Goal: Obtain resource: Download file/media

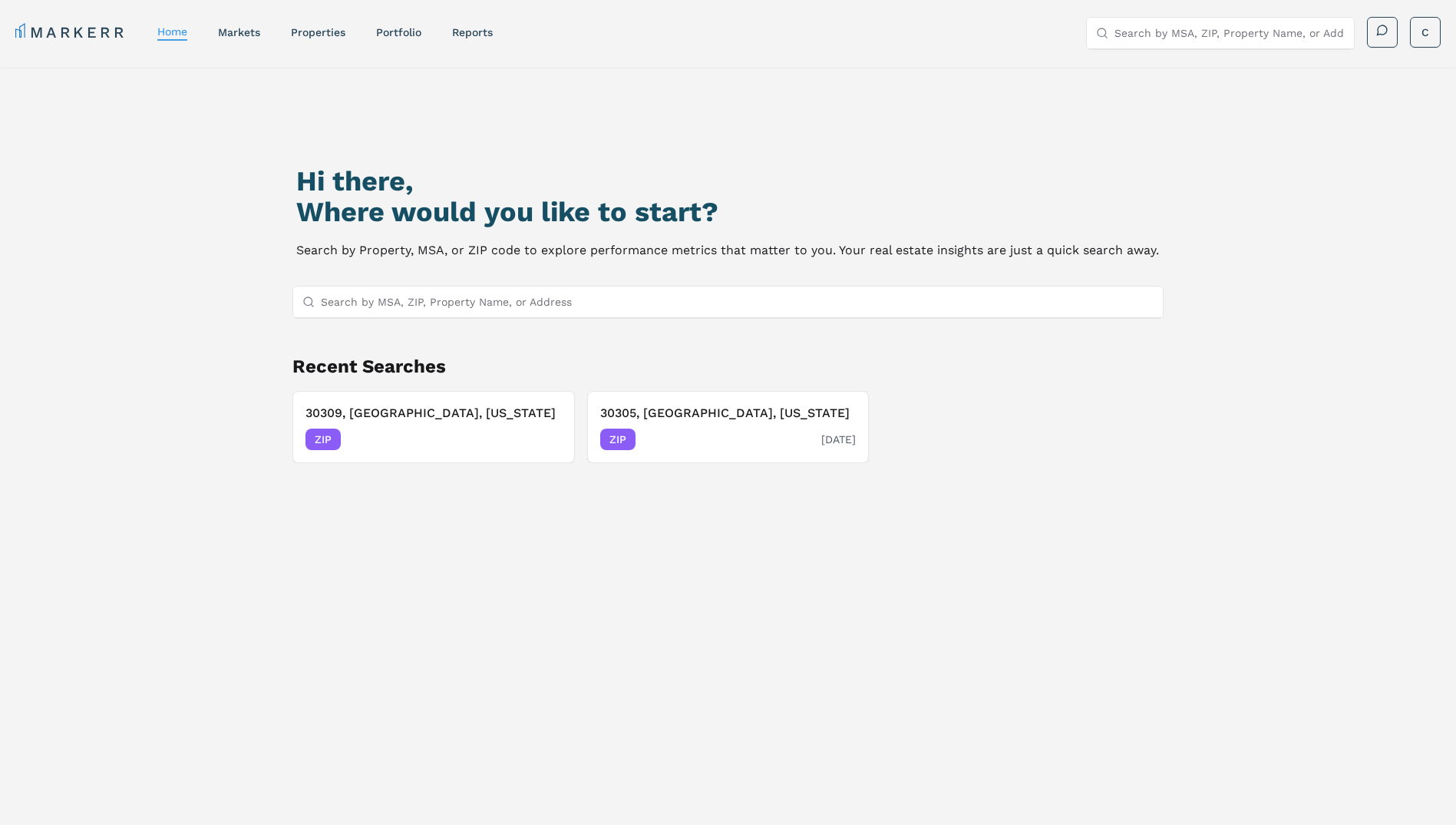
click at [721, 432] on div "ZIP [DATE]" at bounding box center [729, 439] width 257 height 22
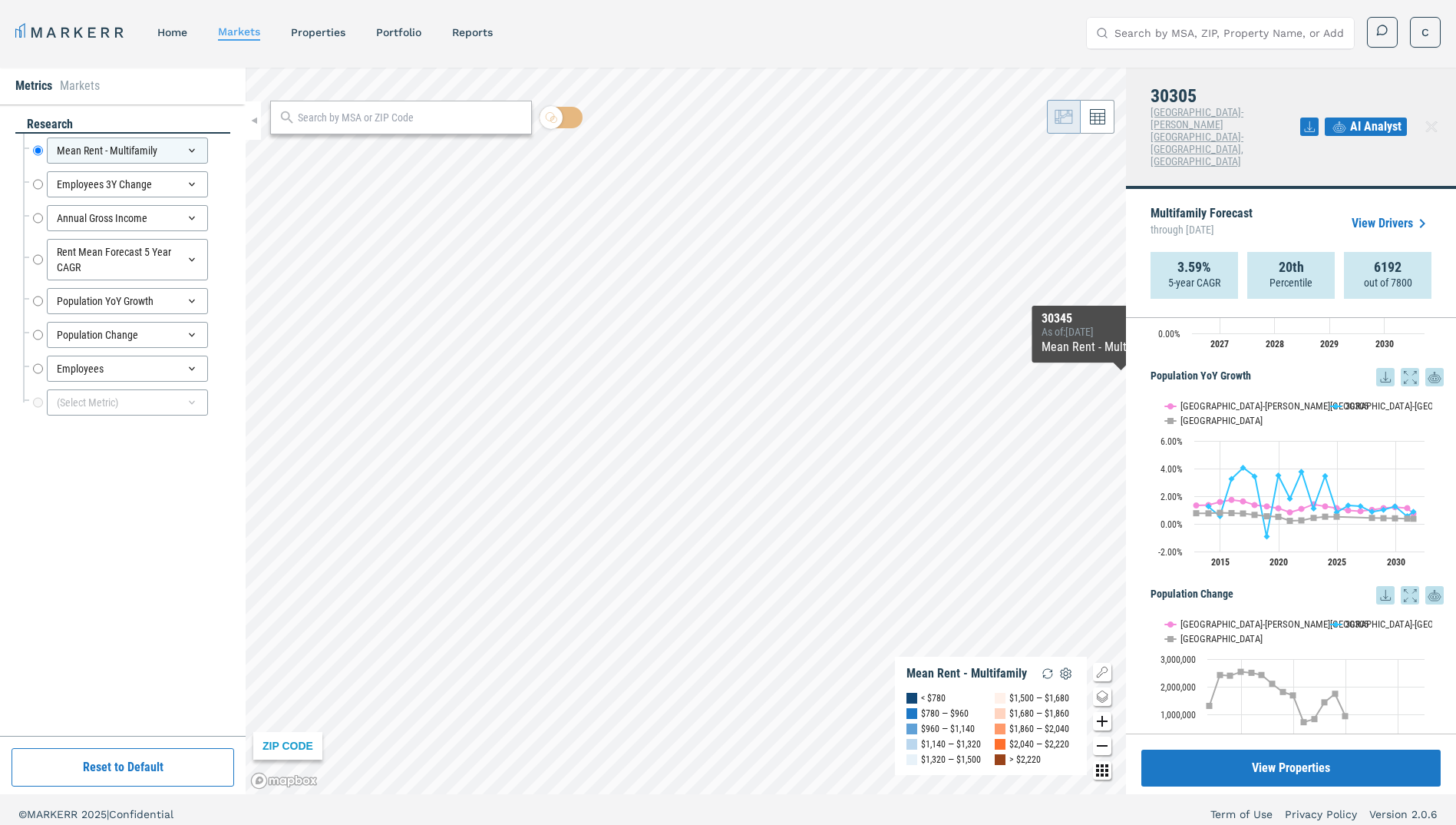
scroll to position [964, 0]
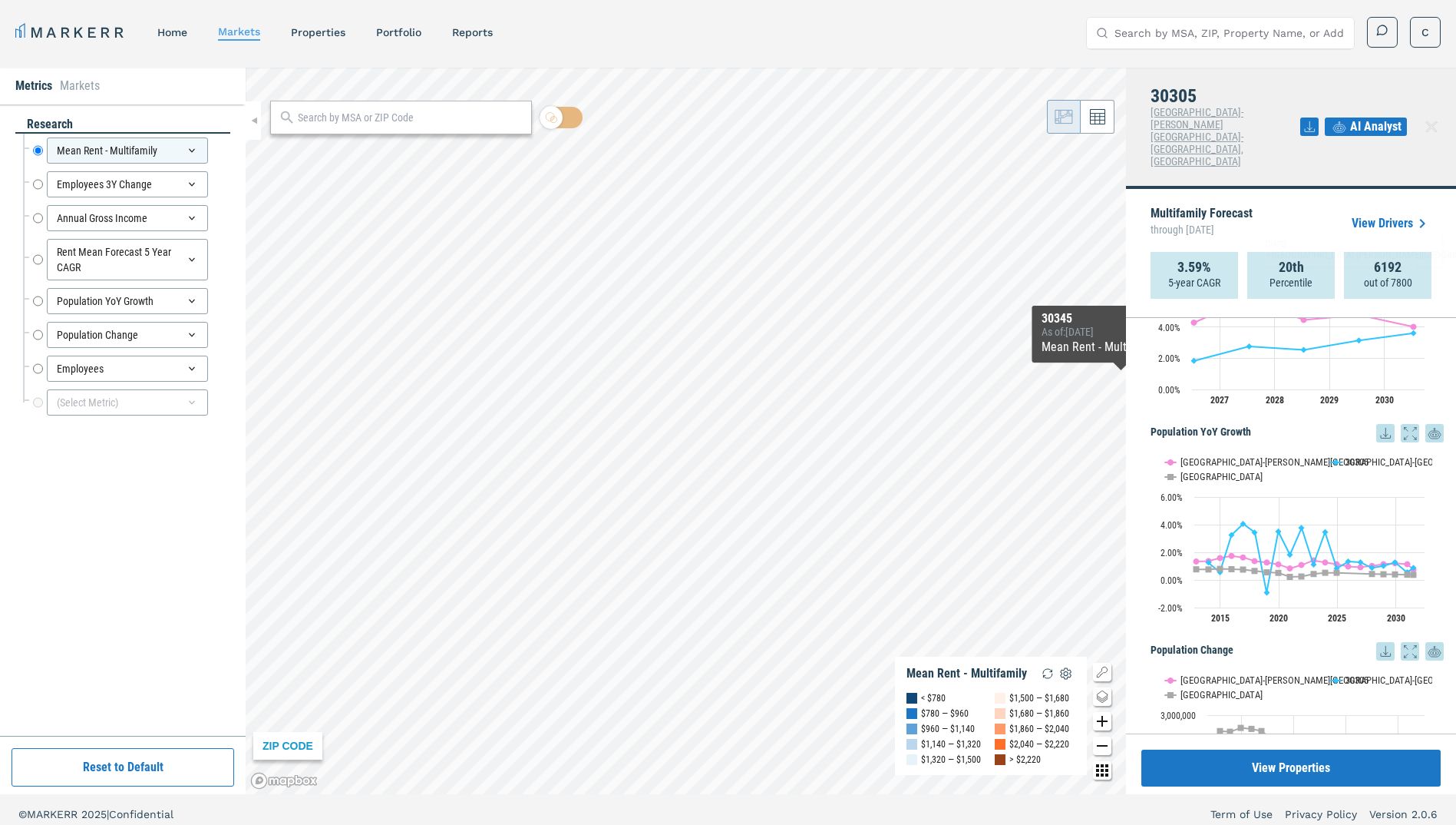
click at [1383, 214] on link "View Drivers" at bounding box center [1392, 223] width 80 height 18
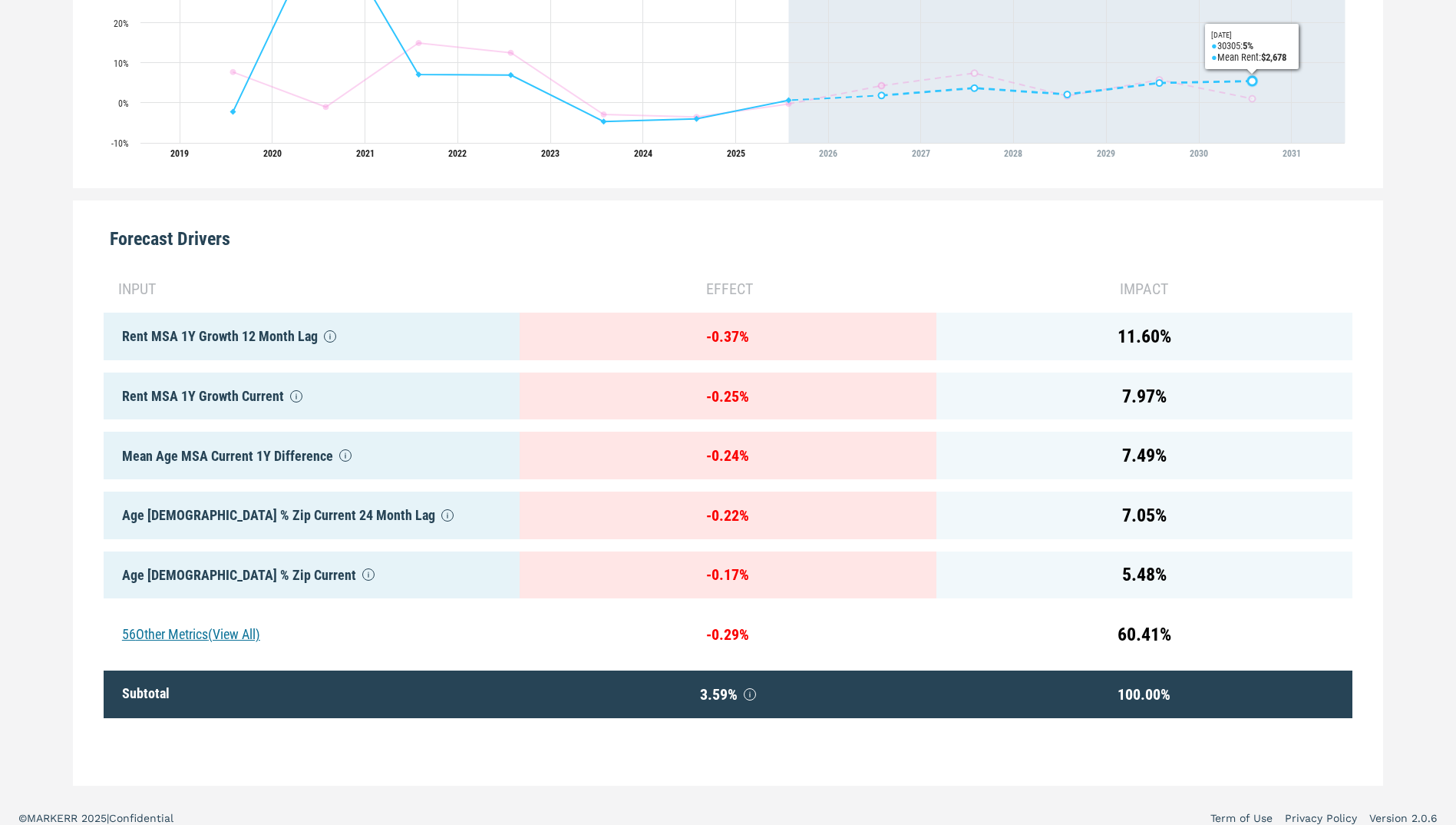
scroll to position [606, 0]
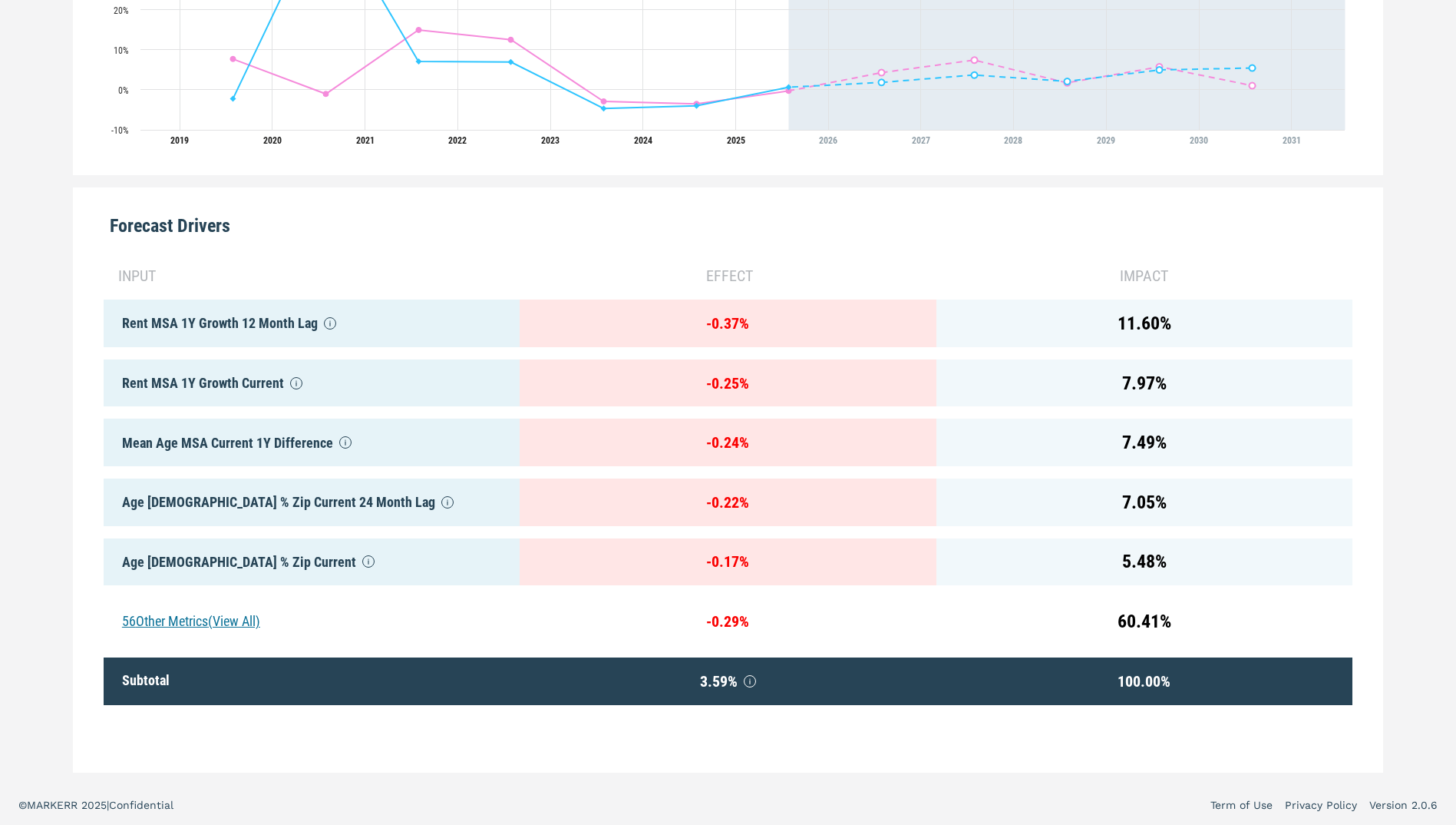
click at [182, 605] on div "56 Other Metrics (View All)" at bounding box center [311, 621] width 416 height 48
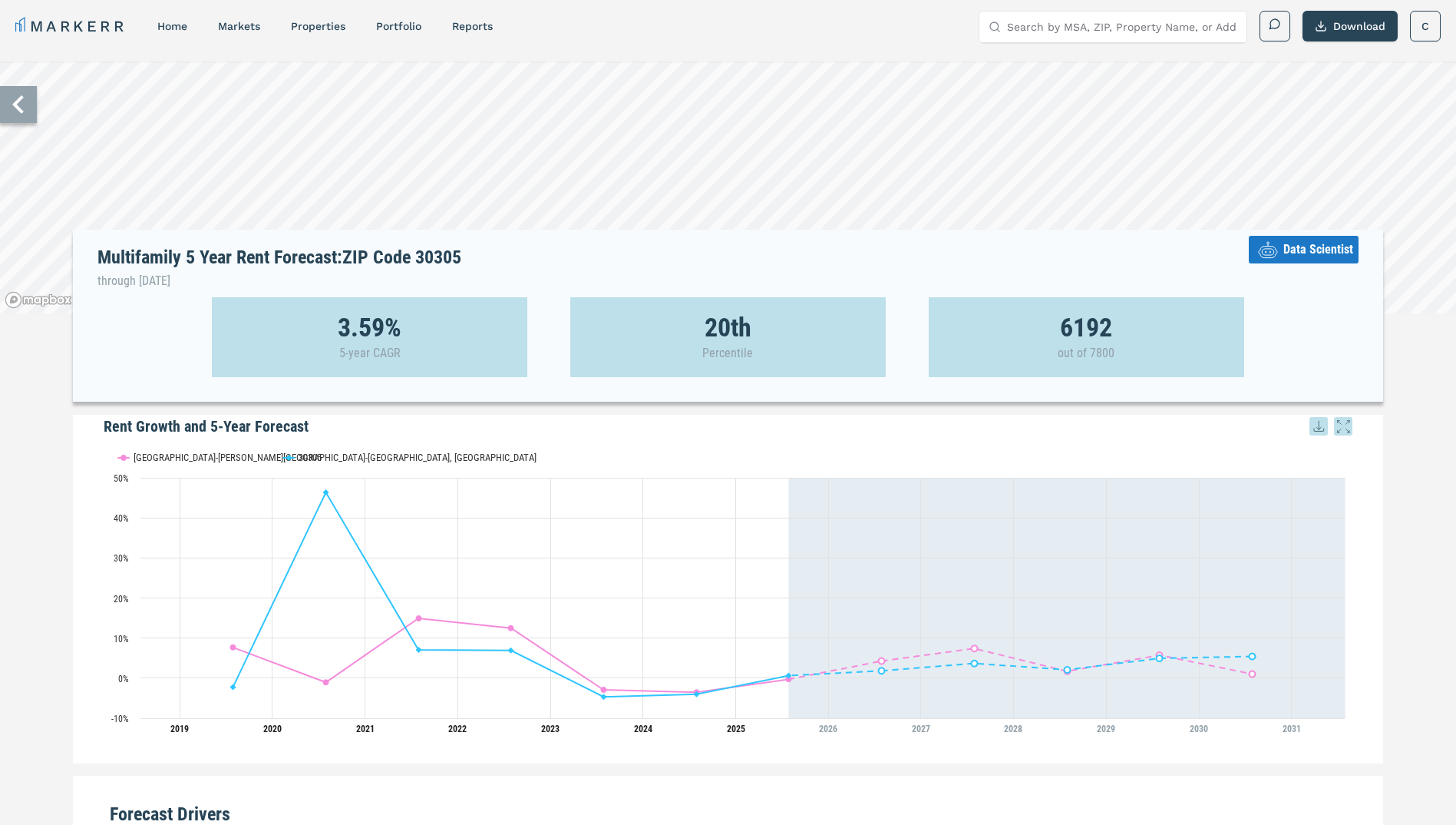
scroll to position [0, 0]
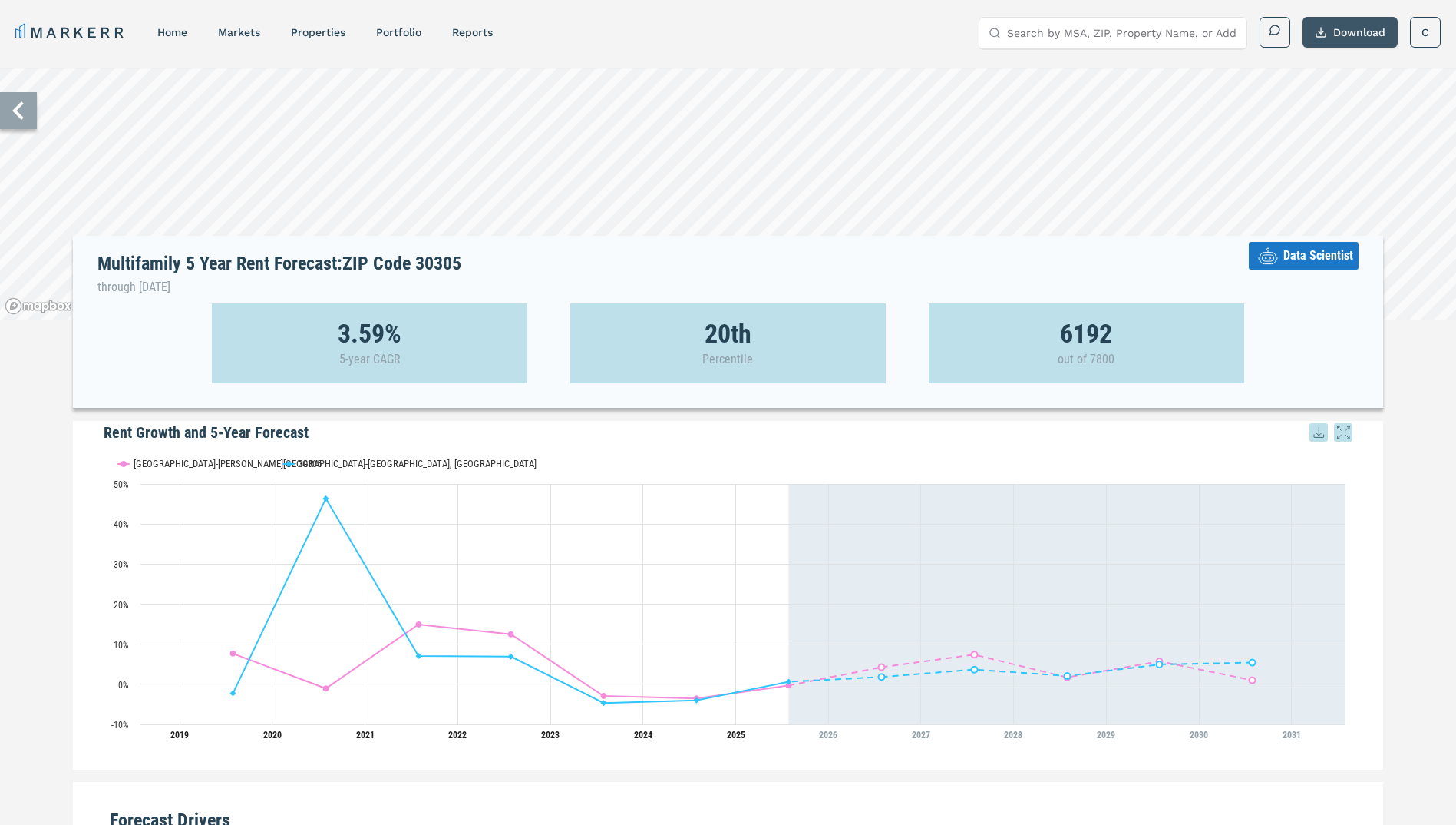
click at [1329, 35] on button "Download" at bounding box center [1350, 32] width 95 height 31
click at [1350, 109] on div "Download as PDF" at bounding box center [1332, 102] width 88 height 15
click at [1345, 103] on div "Download as PDF" at bounding box center [1332, 102] width 88 height 15
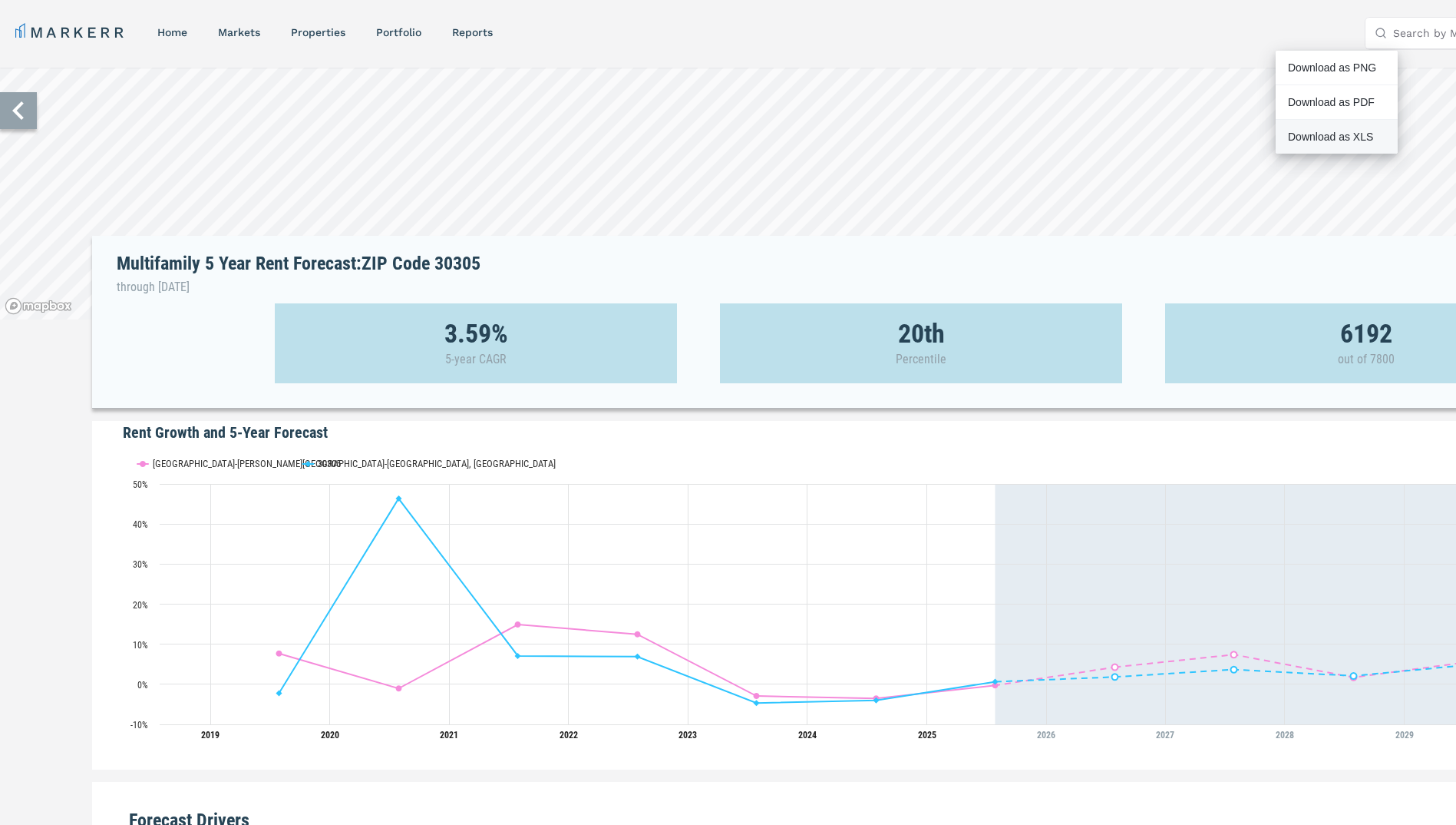
click at [1314, 129] on div "Download as XLS" at bounding box center [1332, 137] width 88 height 15
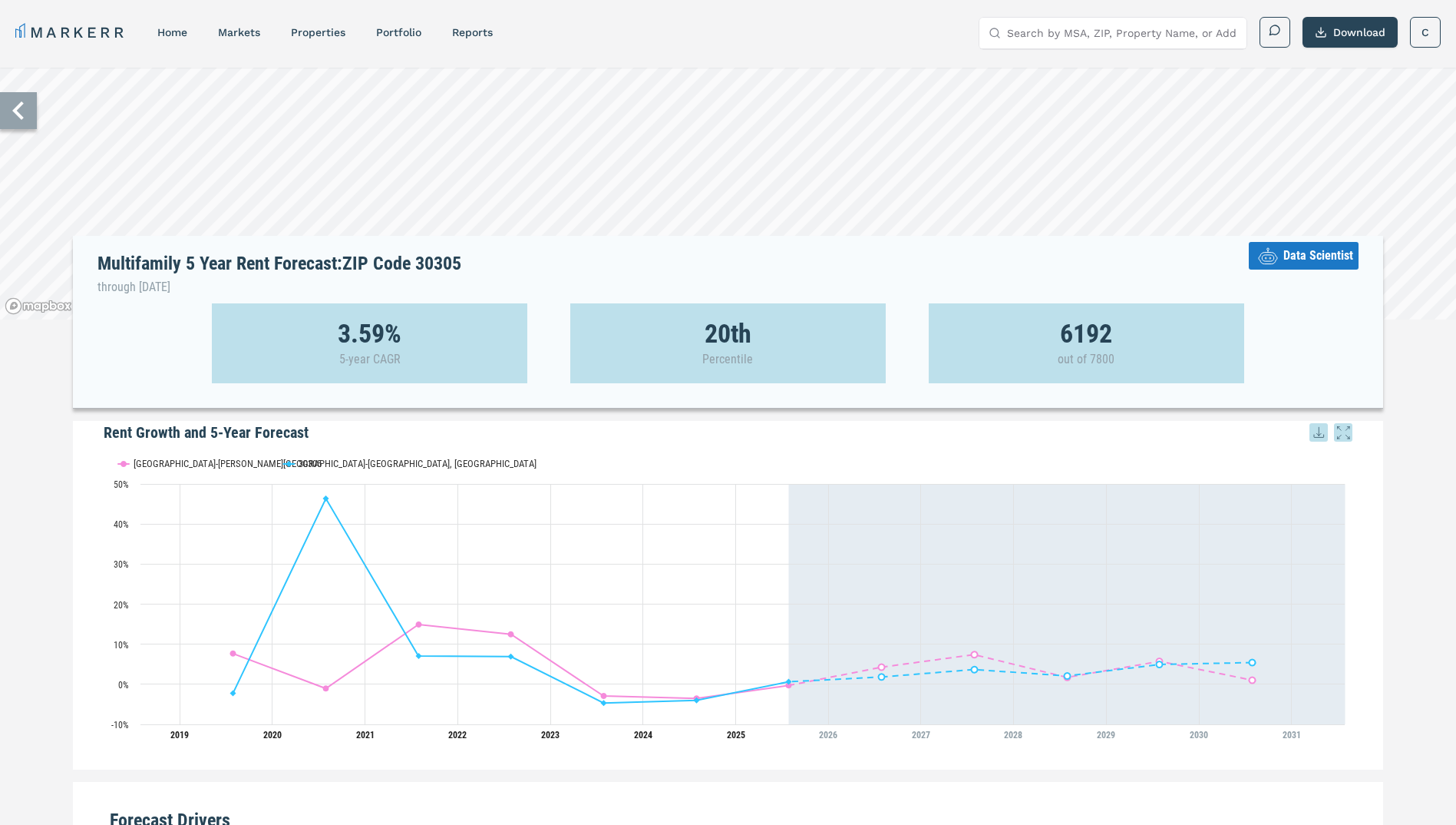
drag, startPoint x: 1383, startPoint y: 348, endPoint x: 1382, endPoint y: 337, distance: 11.0
click at [1383, 348] on div "3.59% 5-year CAGR 20th Percentile 6192 out of 7800" at bounding box center [728, 343] width 1310 height 80
click at [1367, 43] on button "Download" at bounding box center [1350, 32] width 95 height 31
click at [1334, 131] on div "Download as XLS" at bounding box center [1332, 137] width 88 height 15
click at [1330, 130] on div "Download as XLS" at bounding box center [1332, 137] width 88 height 15
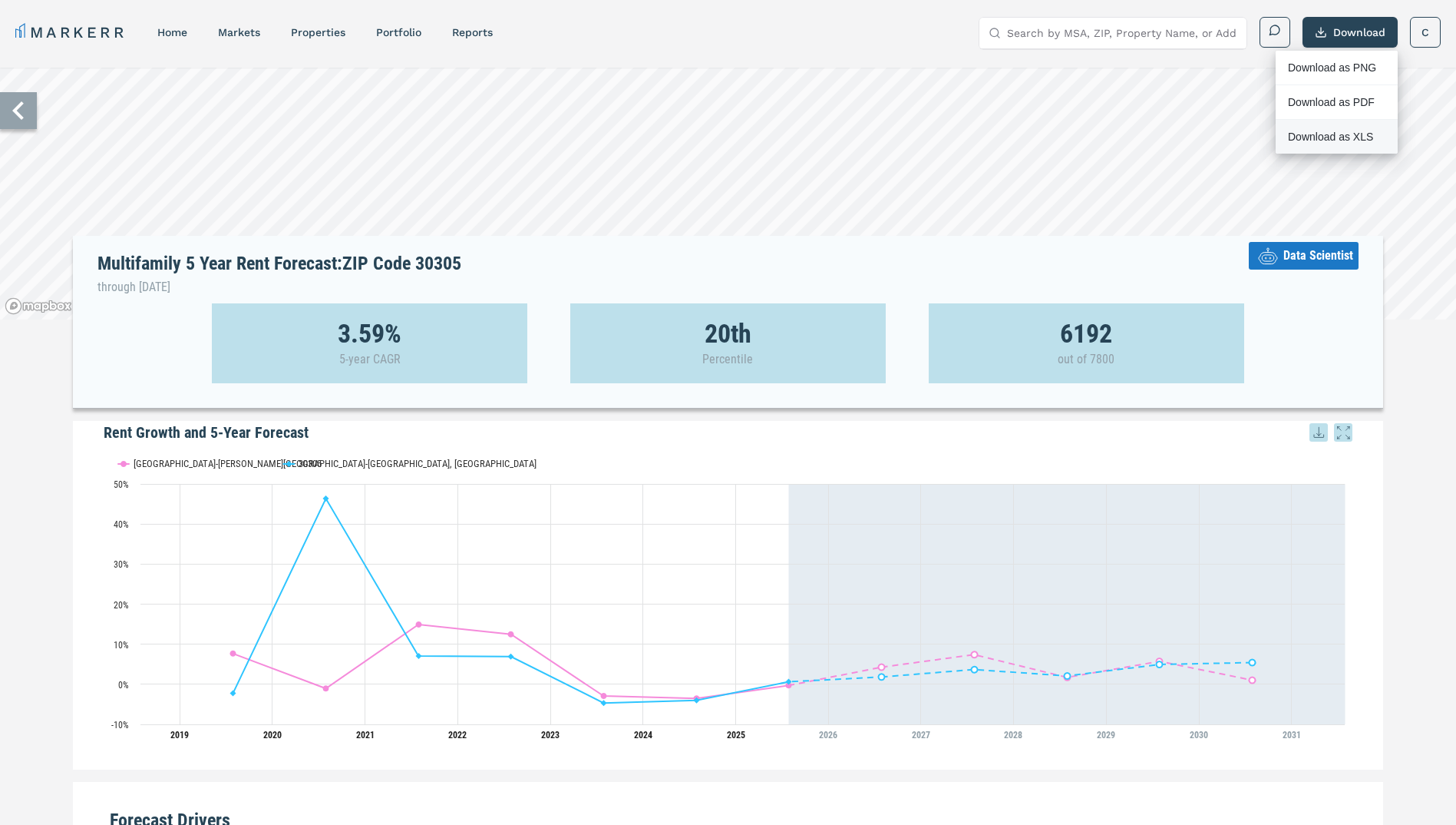
click at [1344, 136] on div "Download as XLS" at bounding box center [1332, 137] width 88 height 15
click at [34, 118] on icon at bounding box center [18, 111] width 37 height 37
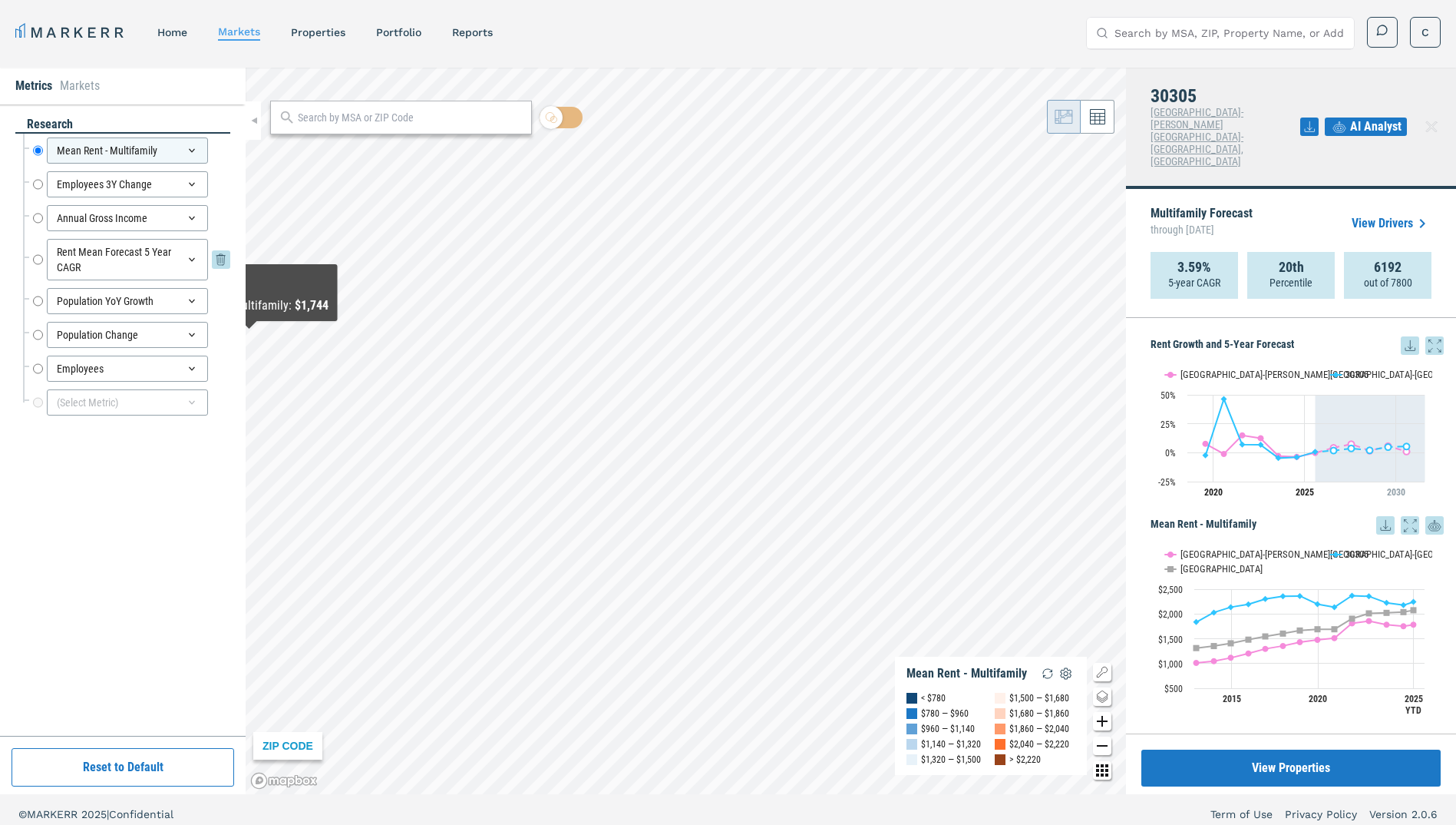
click at [45, 259] on div "Rent Mean Forecast 5 Year CAGR Rent Mean Forecast 5 Year CAGR" at bounding box center [132, 260] width 197 height 42
click at [40, 259] on input "Rent Mean Forecast 5 Year CAGR" at bounding box center [38, 260] width 10 height 42
radio input "false"
radio input "true"
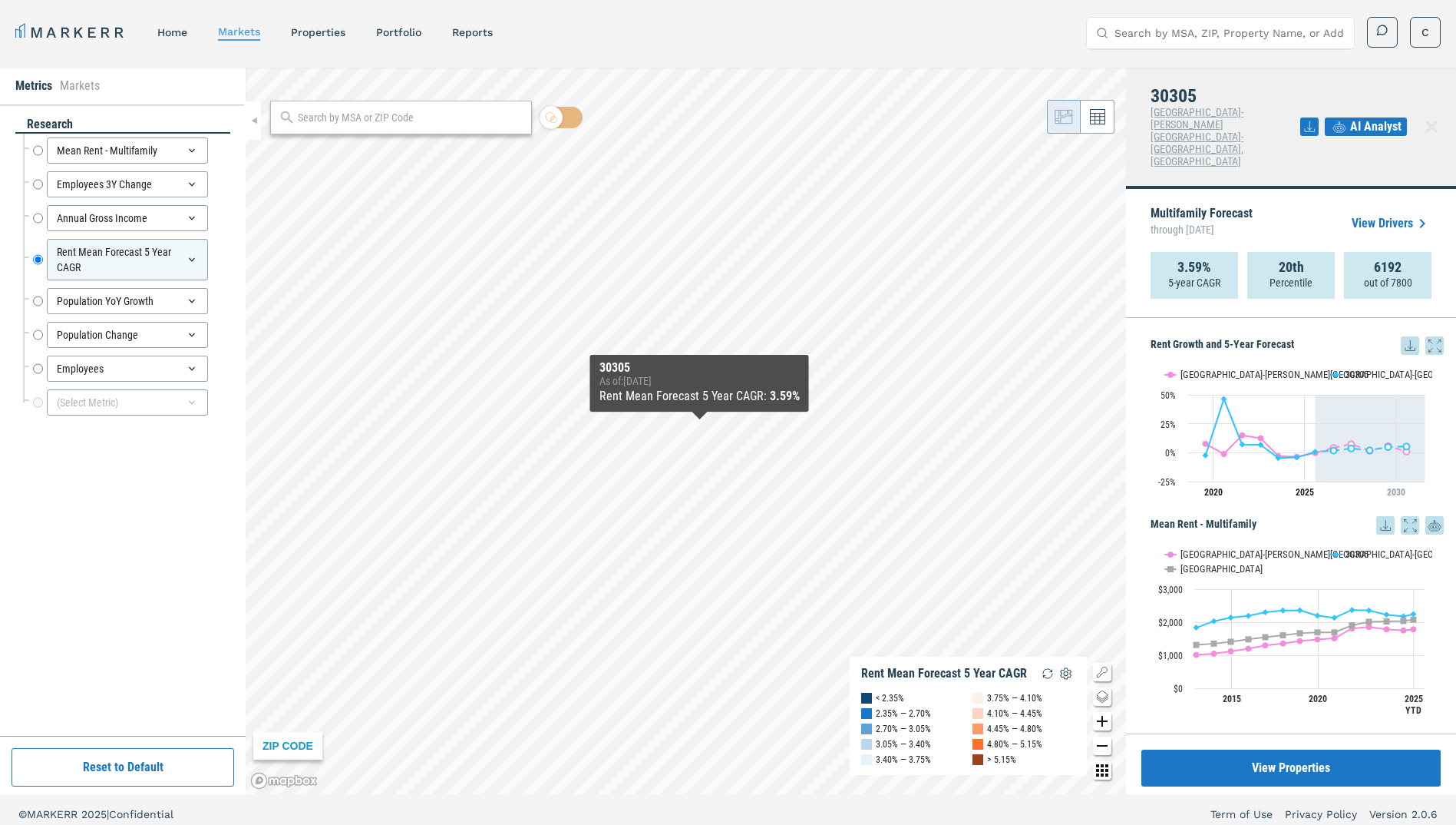
scroll to position [9, 0]
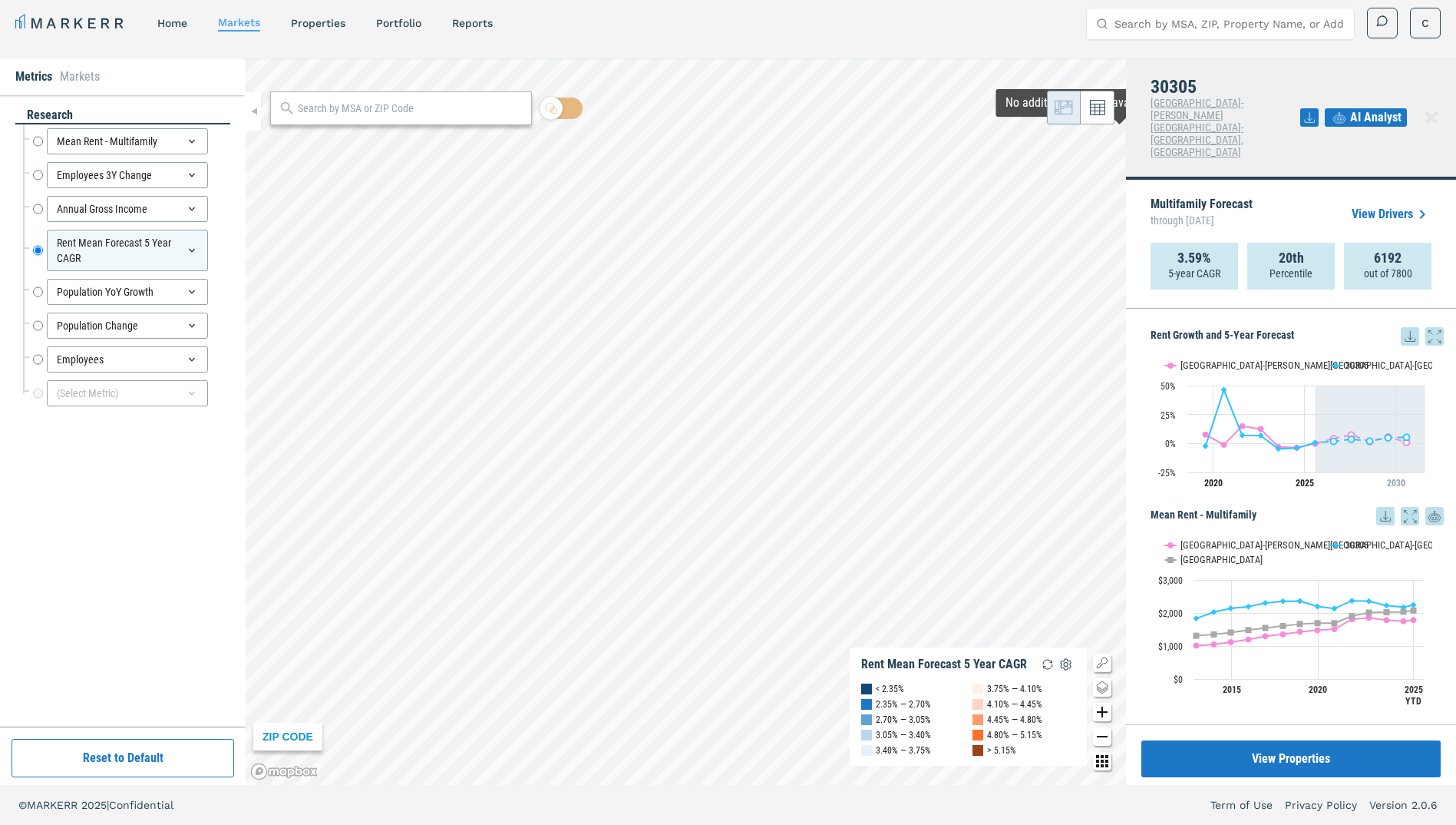
click at [1387, 205] on link "View Drivers" at bounding box center [1392, 214] width 80 height 18
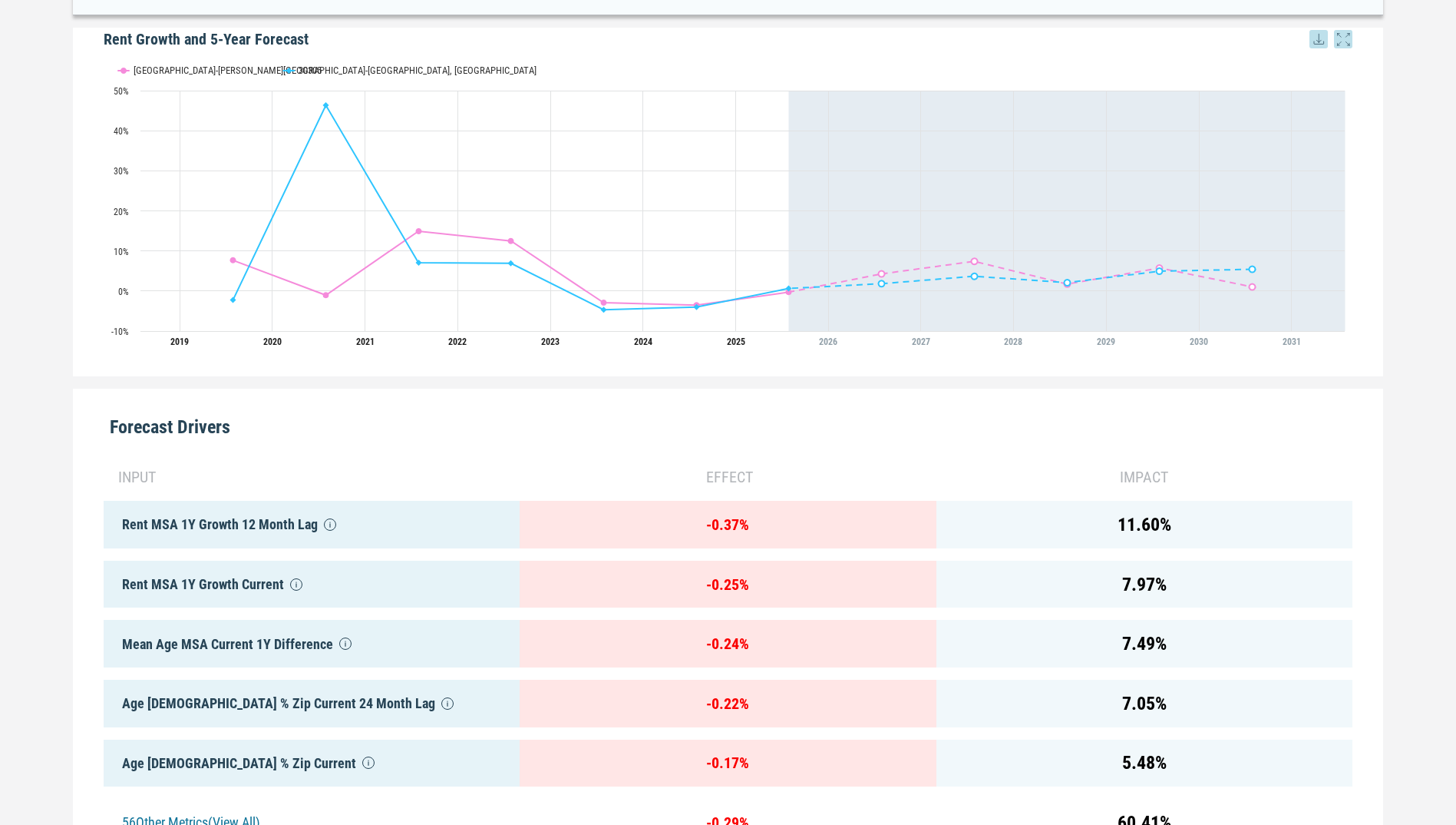
click at [776, 532] on div "- 0.37 %" at bounding box center [727, 524] width 416 height 48
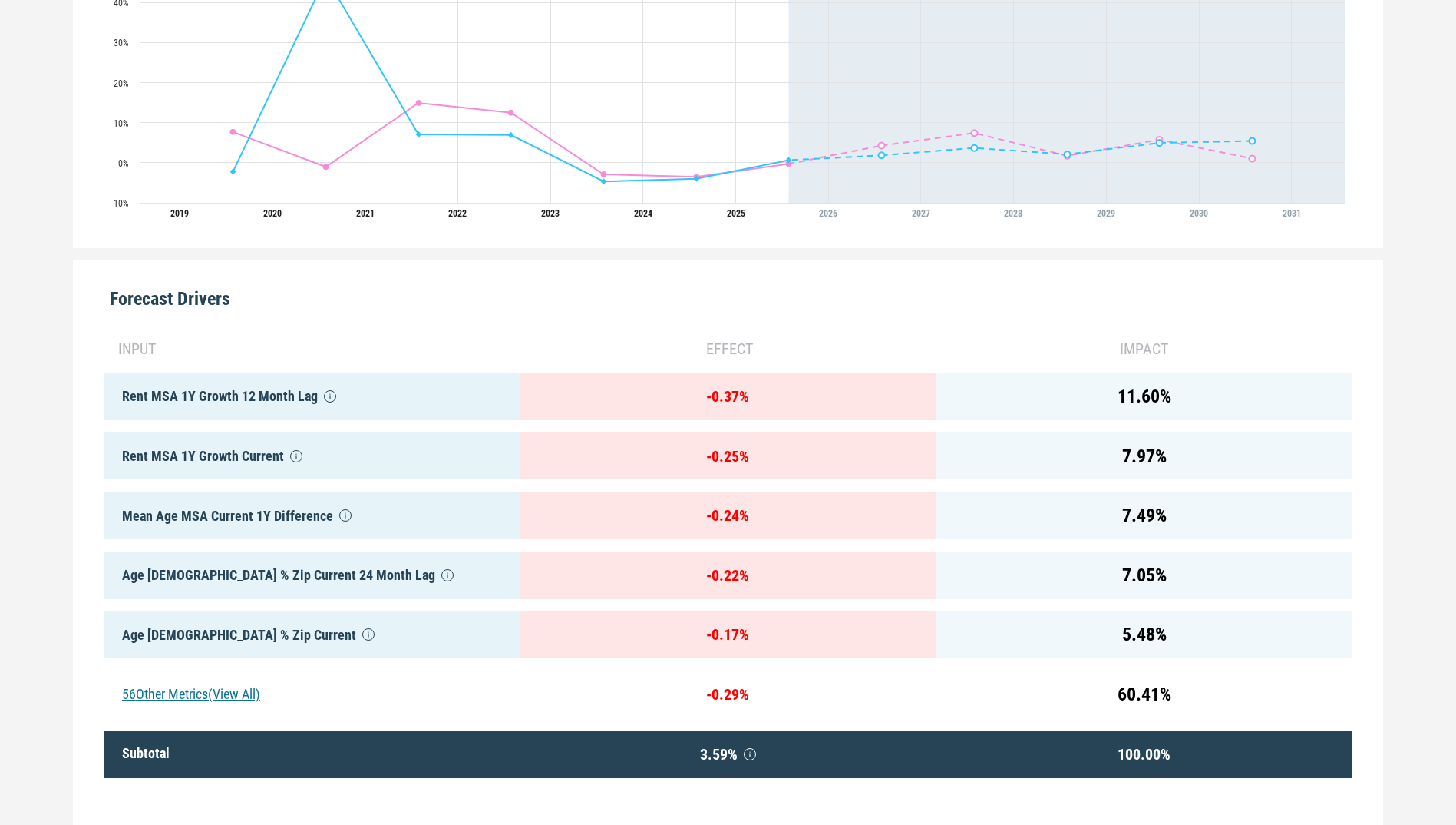
scroll to position [606, 0]
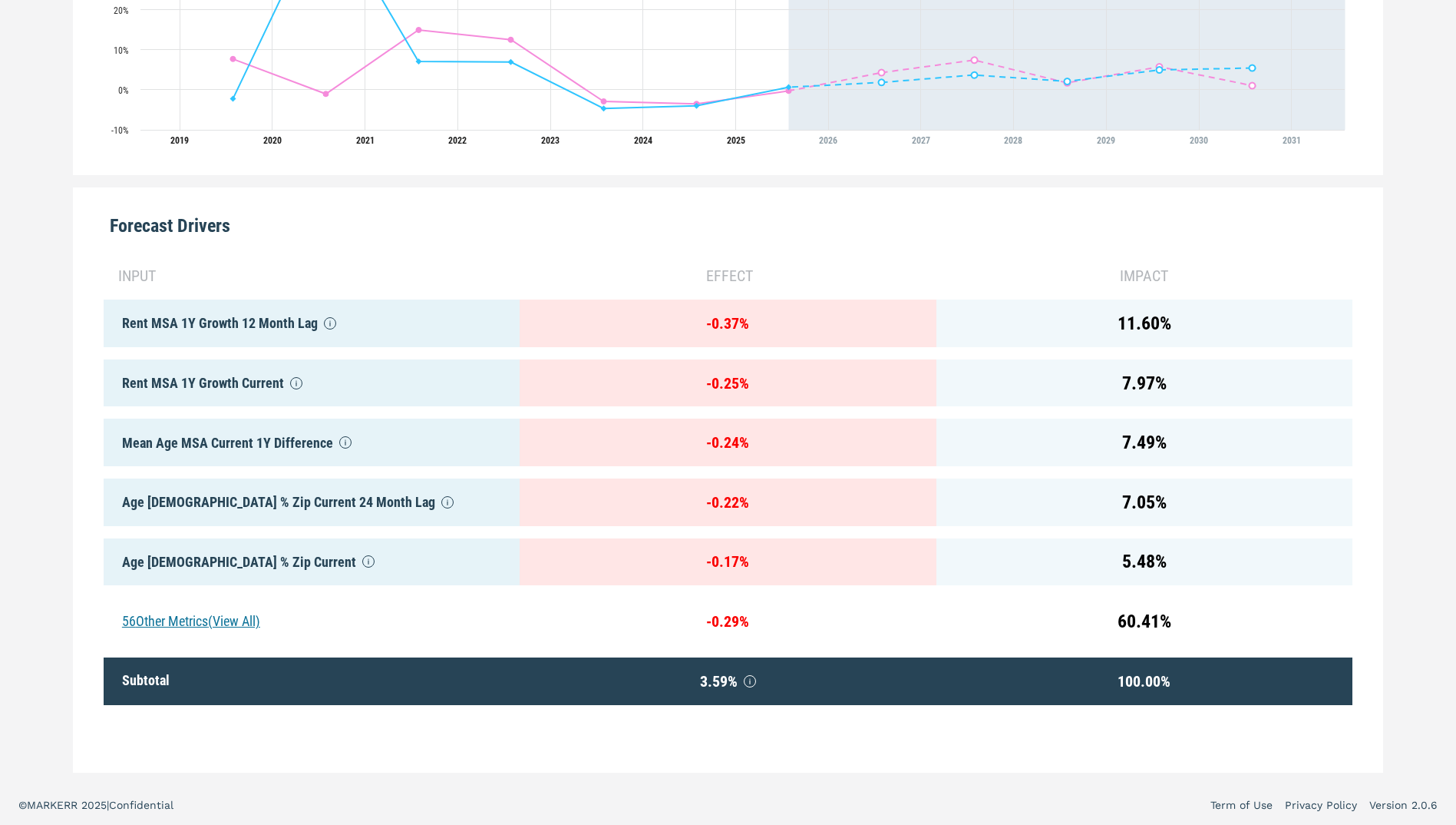
click at [207, 598] on div "56 Other Metrics (View All)" at bounding box center [311, 621] width 416 height 48
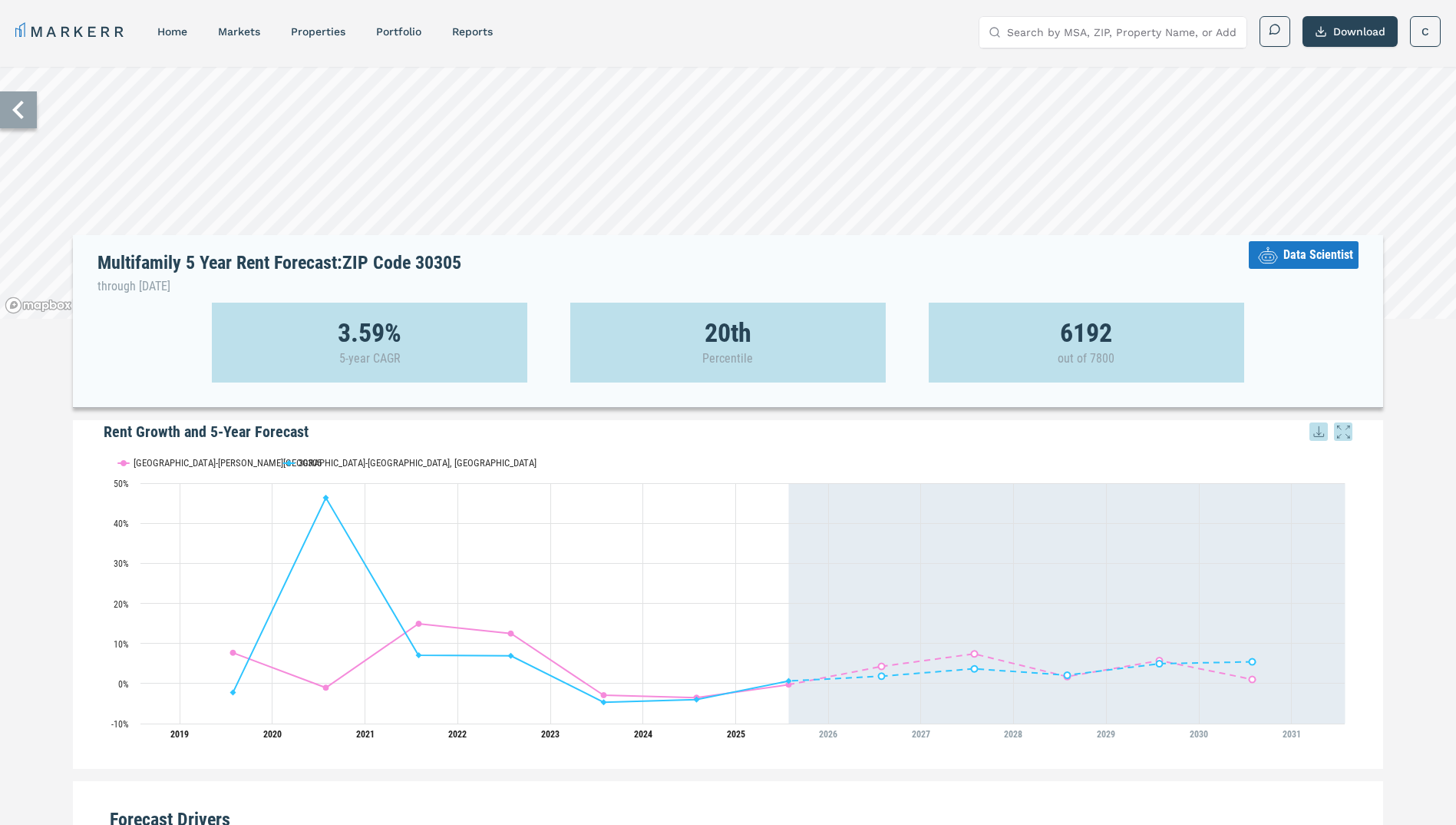
scroll to position [0, 0]
click at [1330, 28] on button "Download" at bounding box center [1350, 32] width 95 height 31
click at [1332, 142] on div "Download as XLS" at bounding box center [1332, 137] width 88 height 15
click at [1333, 144] on div "Download as XLS" at bounding box center [1336, 137] width 122 height 34
click at [1338, 96] on div "Download as PDF" at bounding box center [1332, 102] width 88 height 15
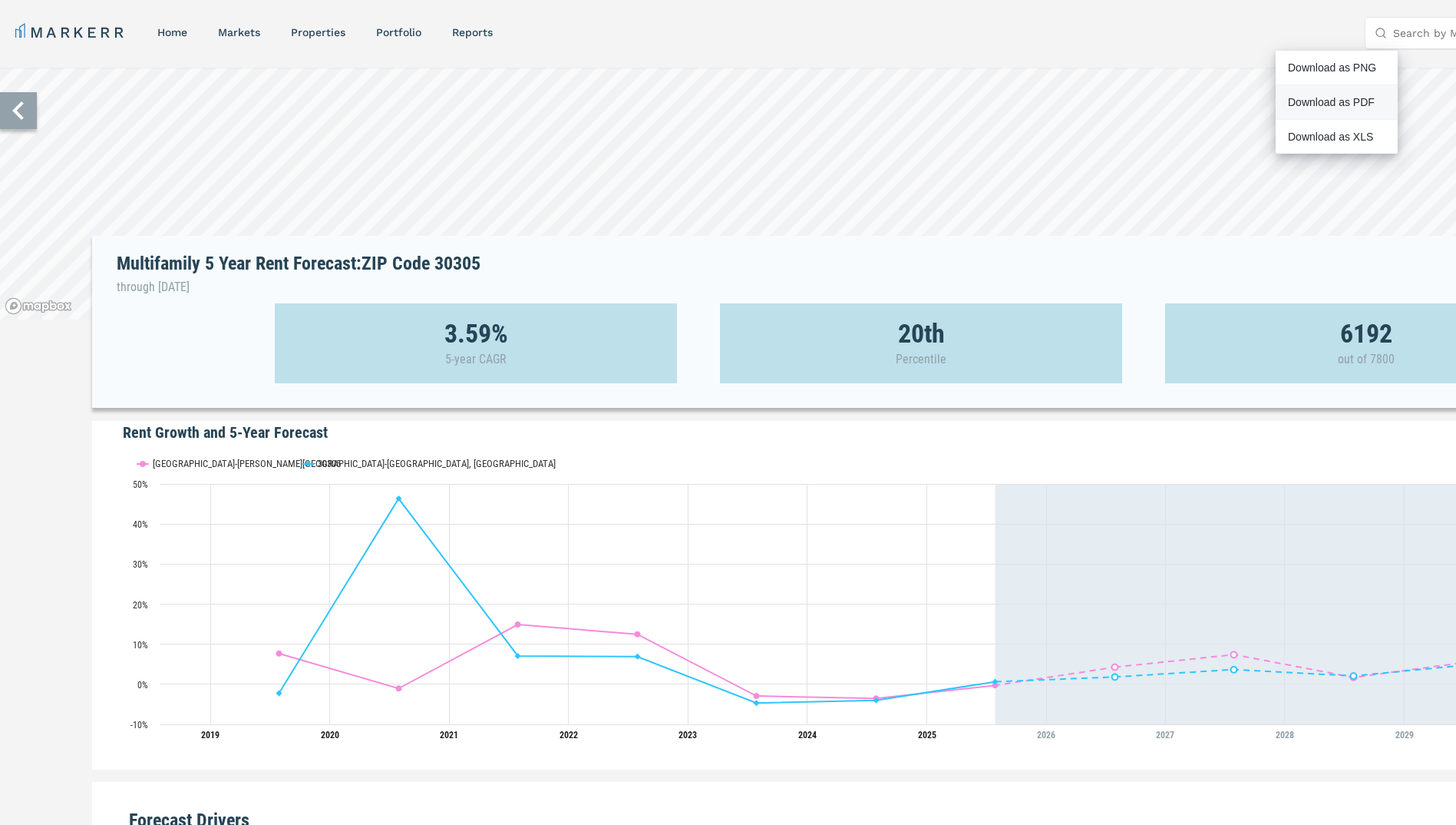
click at [1339, 96] on div "Download as PDF" at bounding box center [1332, 102] width 88 height 15
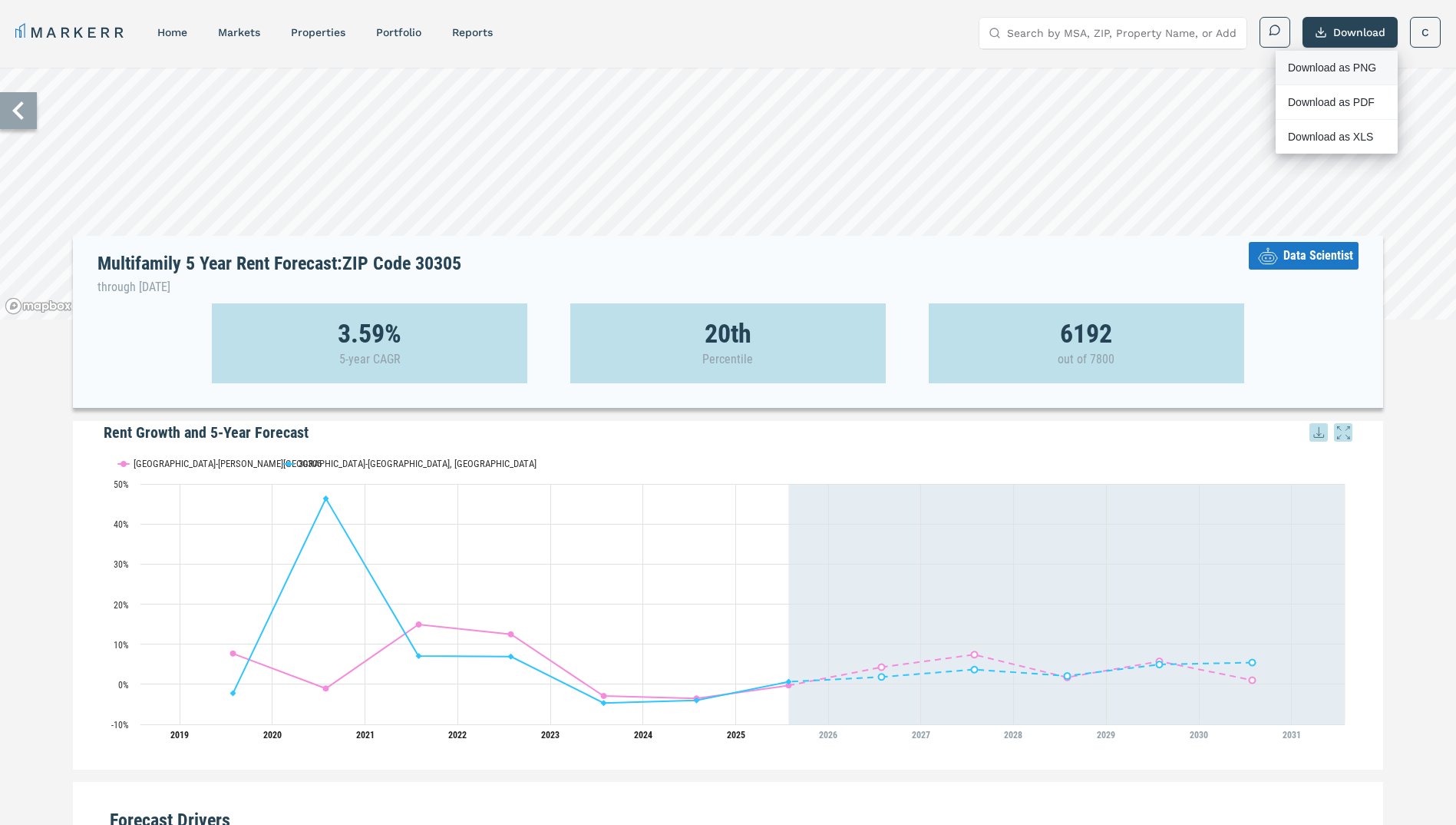
click at [1364, 68] on div "Download as PNG" at bounding box center [1332, 68] width 88 height 15
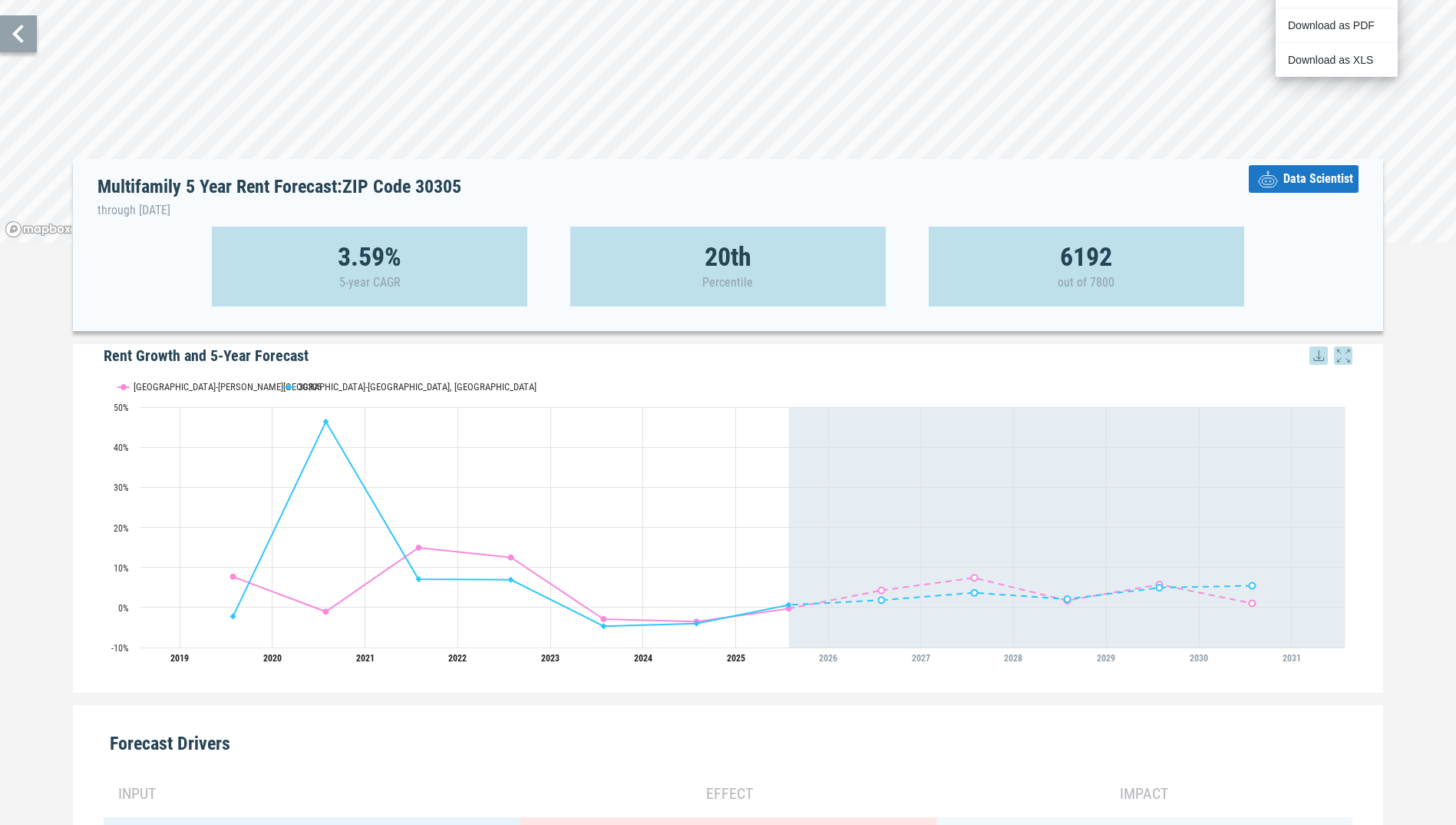
scroll to position [384, 0]
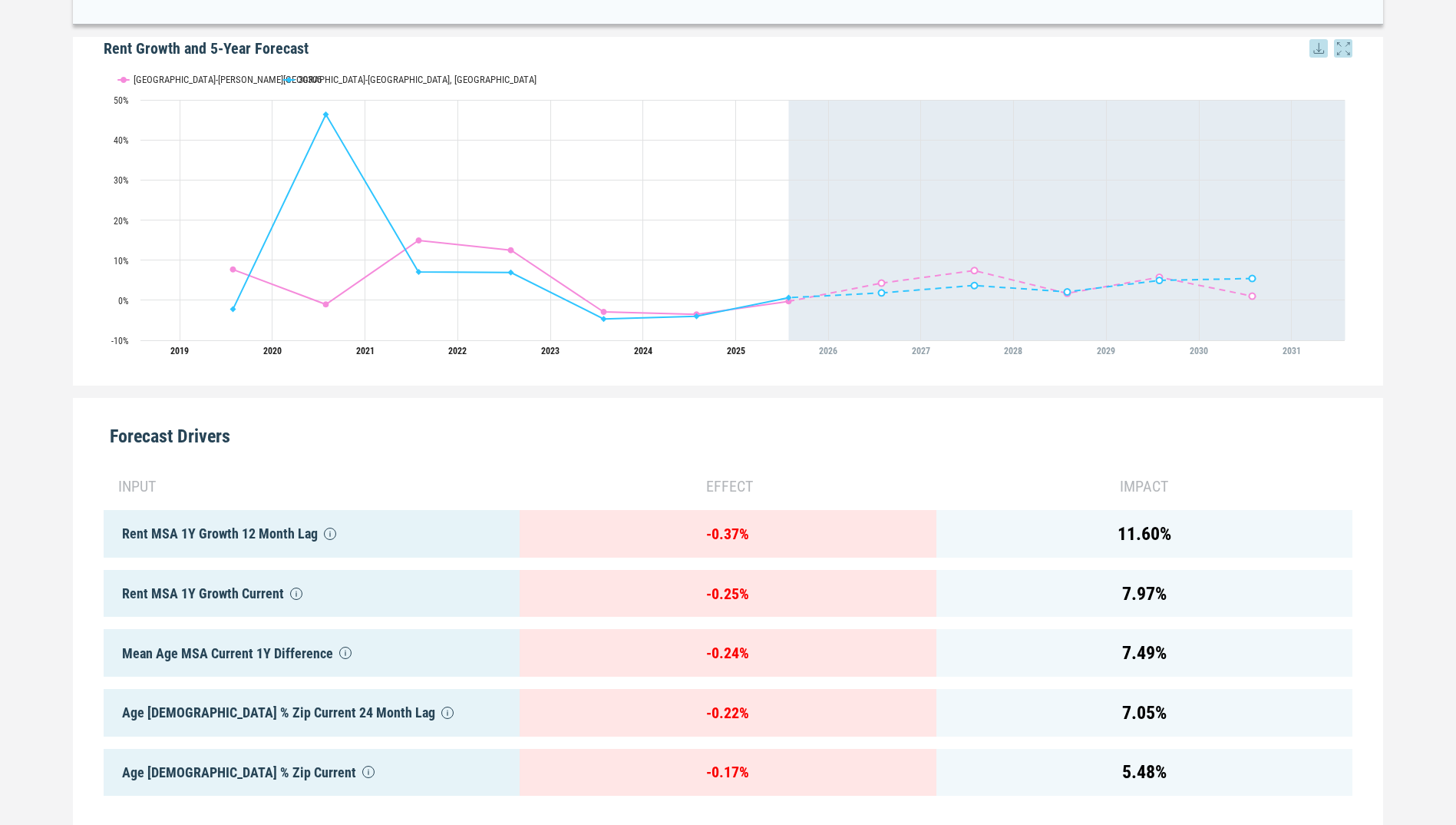
drag, startPoint x: 1155, startPoint y: 528, endPoint x: 1012, endPoint y: 531, distance: 143.0
click at [1155, 528] on div "11.60 %" at bounding box center [1144, 533] width 416 height 48
